Goal: Check status: Check status

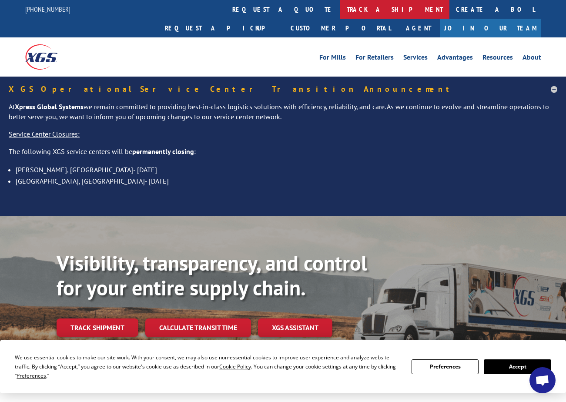
click at [340, 4] on link "track a shipment" at bounding box center [394, 9] width 109 height 19
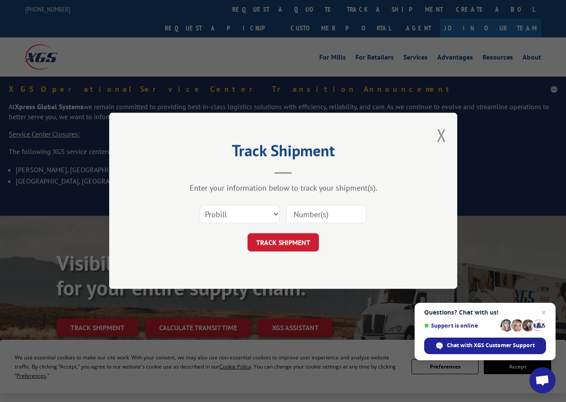
click at [304, 208] on input at bounding box center [326, 214] width 80 height 18
paste input "17501750"
type input "17501750"
click at [287, 238] on button "TRACK SHIPMENT" at bounding box center [283, 243] width 71 height 18
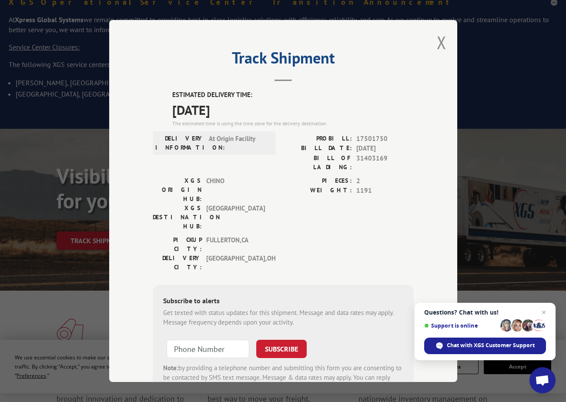
scroll to position [44, 0]
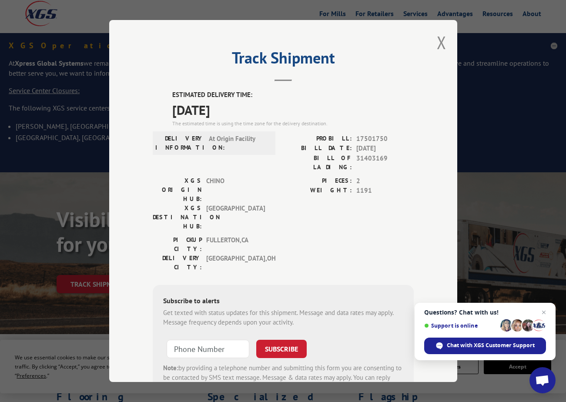
click at [323, 144] on label "BILL DATE:" at bounding box center [317, 149] width 69 height 10
click at [211, 340] on input "+1 (___) ___-____" at bounding box center [208, 349] width 83 height 18
click at [179, 340] on input "+1 (___) ___-____" at bounding box center [208, 349] width 83 height 18
type input "+1 (___) ___-____"
click at [173, 340] on input "+1 (___) ___-____" at bounding box center [208, 349] width 83 height 18
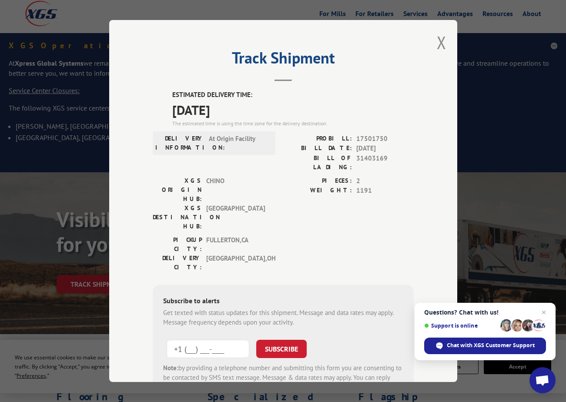
click at [176, 340] on input "+1 (___) ___-____" at bounding box center [208, 349] width 83 height 18
click at [177, 340] on input "+1 (___) ___-____" at bounding box center [208, 349] width 83 height 18
type input "+1 (___) ___-____"
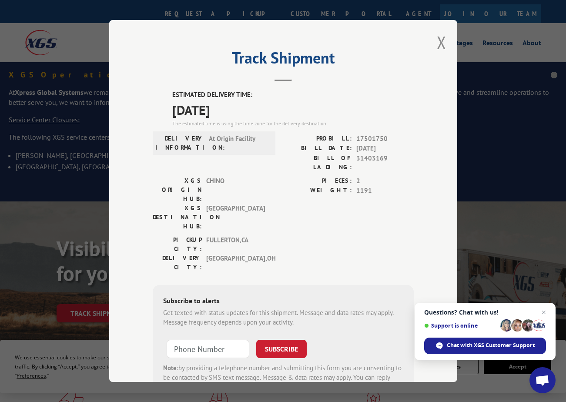
scroll to position [0, 0]
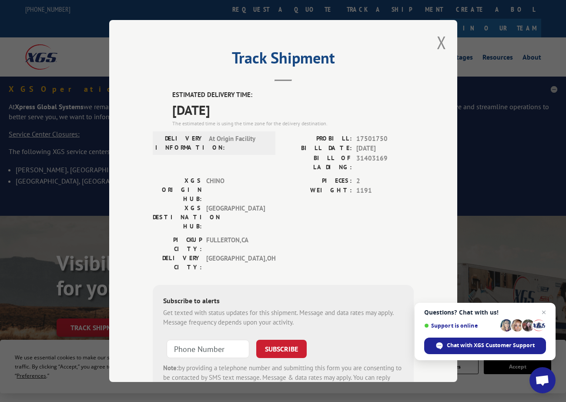
type input "+1 (___) ___-____"
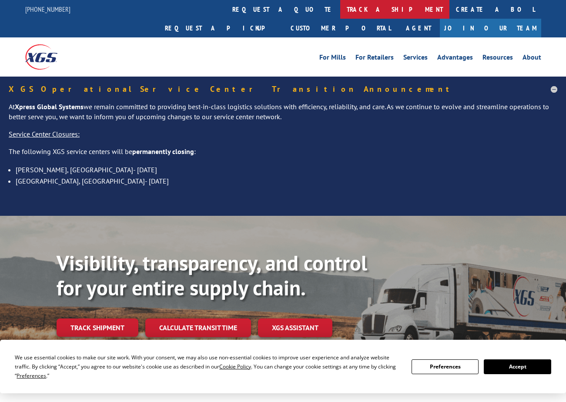
click at [340, 7] on link "track a shipment" at bounding box center [394, 9] width 109 height 19
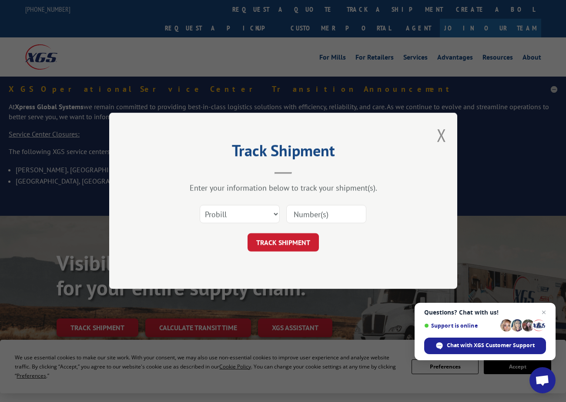
click at [313, 216] on input at bounding box center [326, 214] width 80 height 18
paste input "702610475"
type input "702610475"
click at [283, 242] on button "TRACK SHIPMENT" at bounding box center [283, 243] width 71 height 18
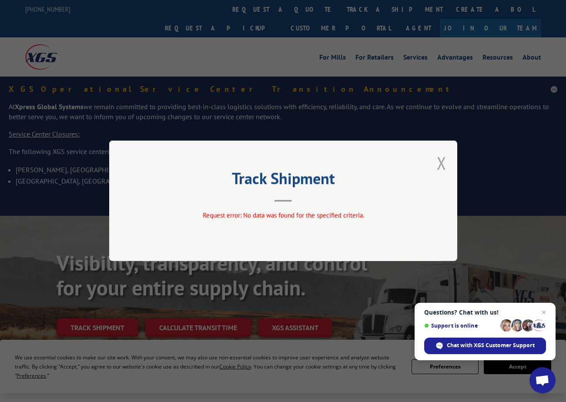
click at [443, 163] on button "Close modal" at bounding box center [442, 162] width 10 height 23
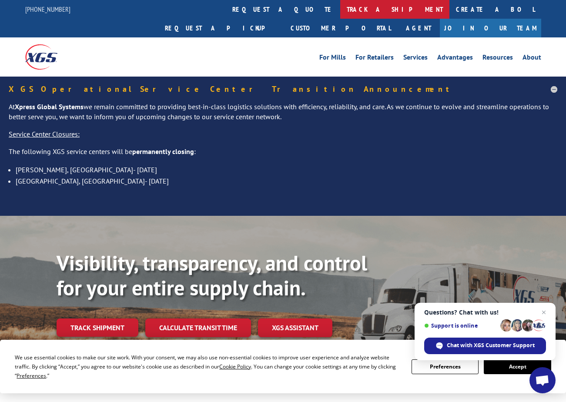
click at [340, 16] on link "track a shipment" at bounding box center [394, 9] width 109 height 19
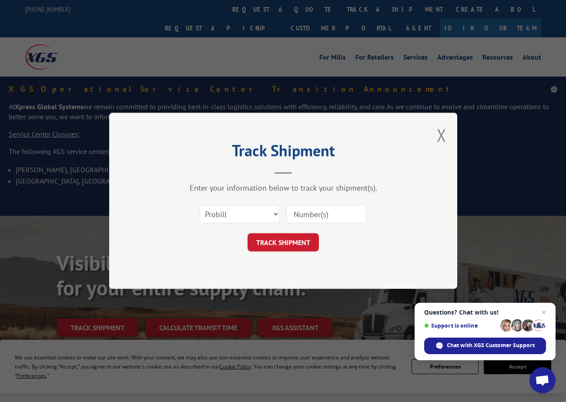
click at [316, 221] on input at bounding box center [326, 214] width 80 height 18
paste input "702610475"
type input "702610475"
click at [286, 242] on button "TRACK SHIPMENT" at bounding box center [283, 243] width 71 height 18
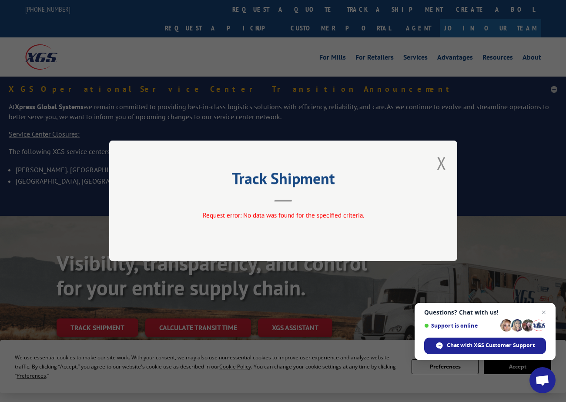
click at [286, 242] on div "Track Shipment Request error: No data was found for the specified criteria." at bounding box center [283, 201] width 348 height 121
click at [443, 167] on button "Close modal" at bounding box center [442, 162] width 10 height 23
